Goal: Information Seeking & Learning: Learn about a topic

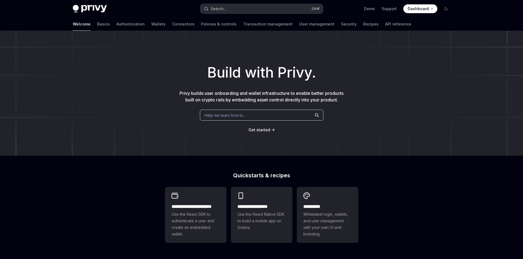
click at [266, 12] on button "Search... Ctrl K" at bounding box center [261, 9] width 123 height 10
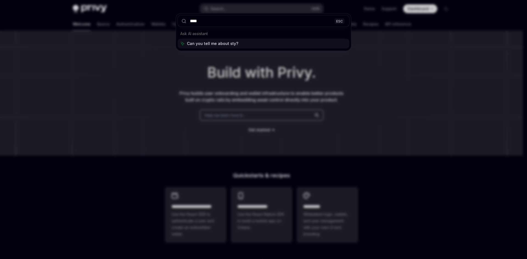
type input "*****"
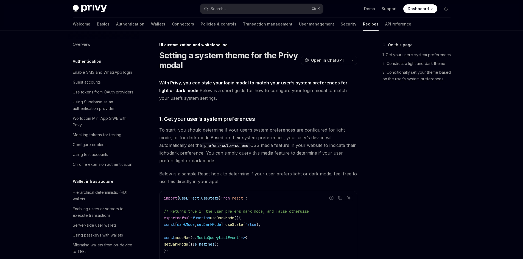
type textarea "*"
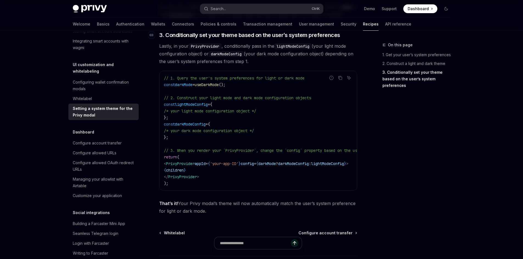
scroll to position [467, 0]
click at [286, 10] on button "Search... Ctrl K" at bounding box center [261, 9] width 123 height 10
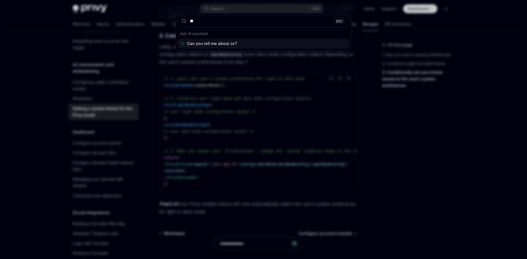
type input "***"
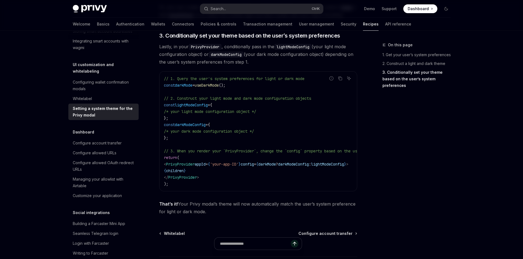
type textarea "*"
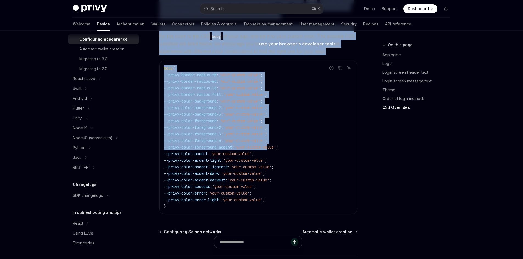
scroll to position [1385, 0]
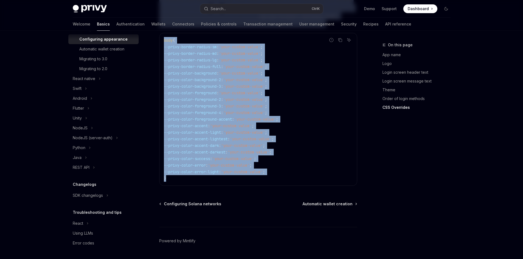
drag, startPoint x: 160, startPoint y: 86, endPoint x: 281, endPoint y: 162, distance: 142.6
copy div "Loremi dol sitametconsec adipiscing elits, Doeiu temp incidid utl et doloremagn…"
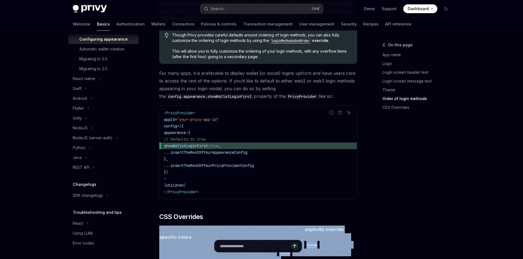
scroll to position [1111, 0]
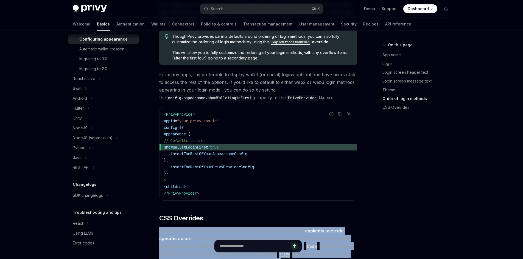
click at [433, 8] on span at bounding box center [420, 8] width 34 height 9
